Goal: Navigation & Orientation: Understand site structure

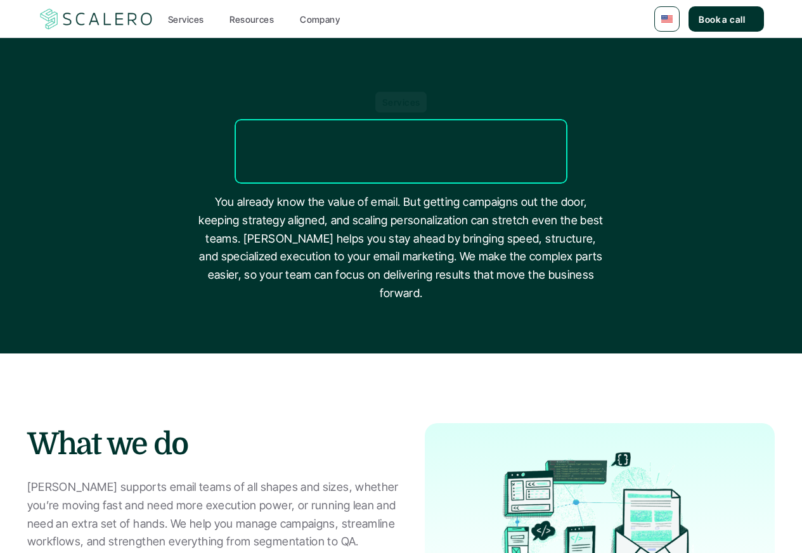
click at [292, 19] on div "Services Resources Company" at bounding box center [404, 19] width 499 height 19
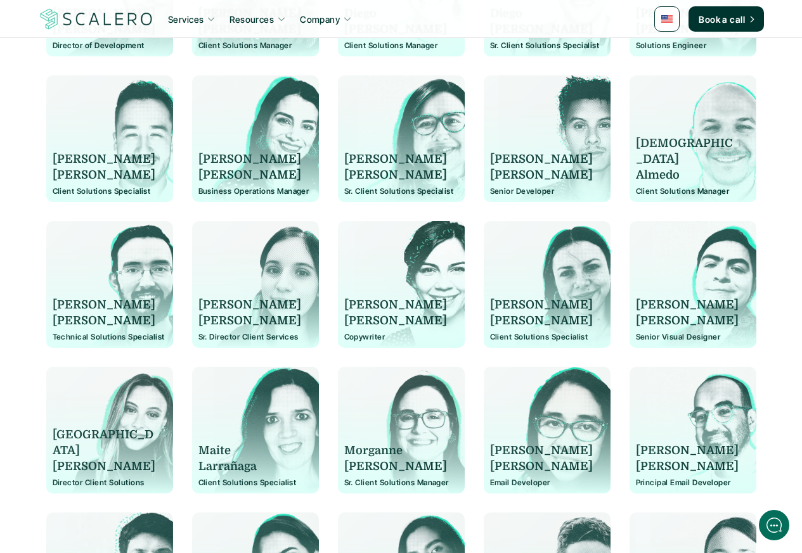
scroll to position [837, 0]
